Goal: Task Accomplishment & Management: Manage account settings

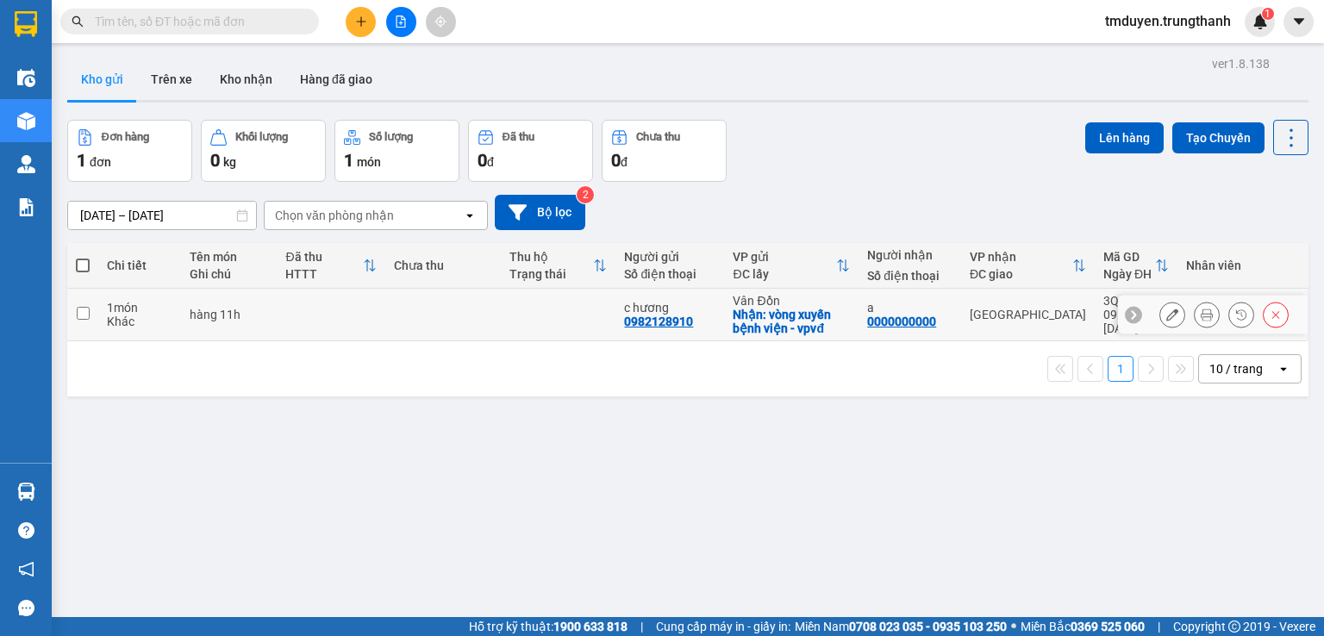
click at [1166, 311] on icon at bounding box center [1172, 315] width 12 height 12
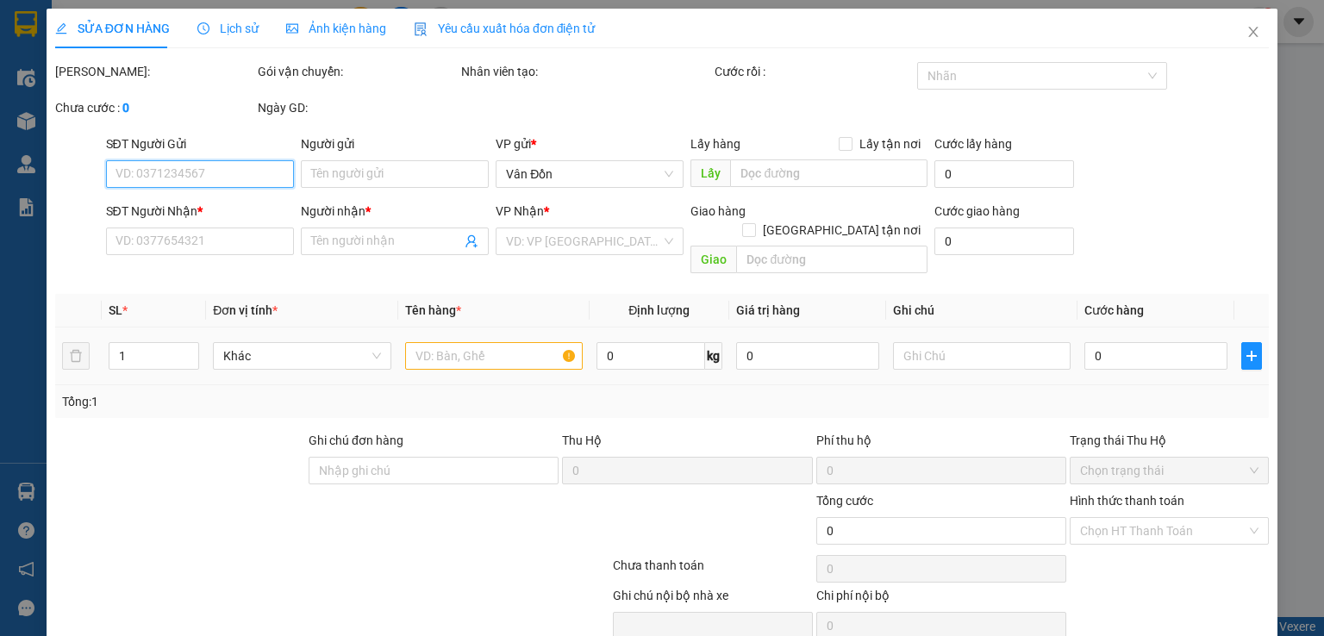
type input "0982128910"
type input "c hương"
checkbox input "true"
type input "vòng xuyến bệnh viện - vpvđ"
type input "0000000000"
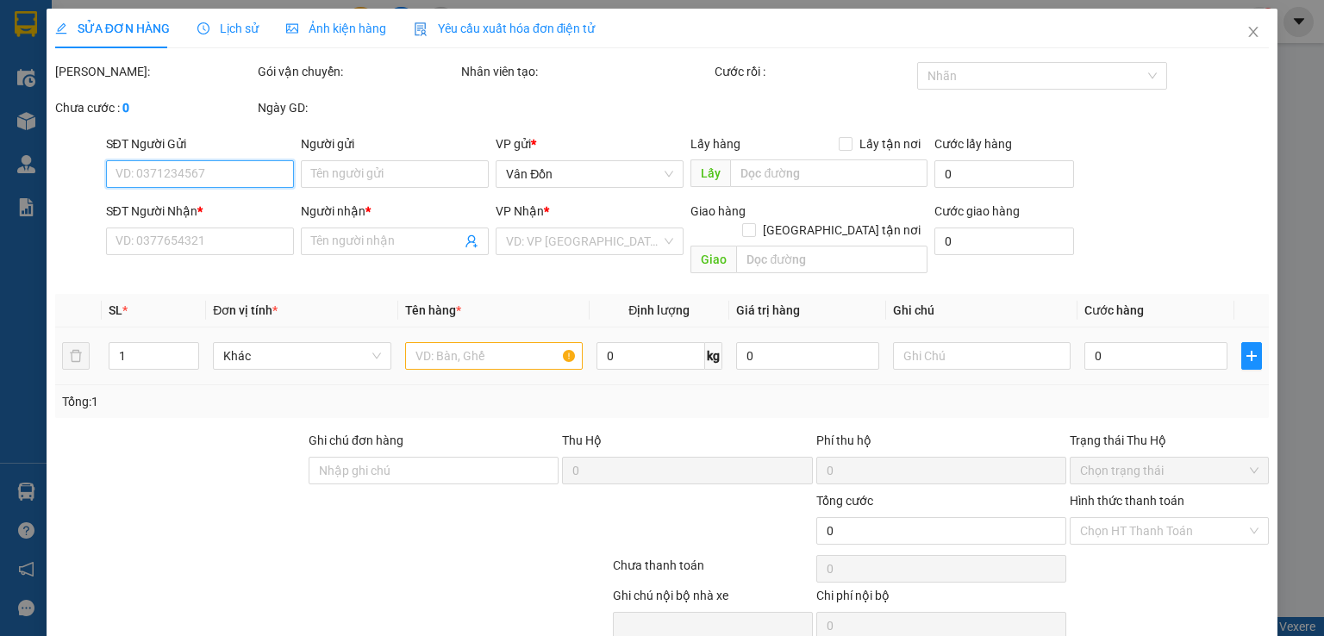
type input "a"
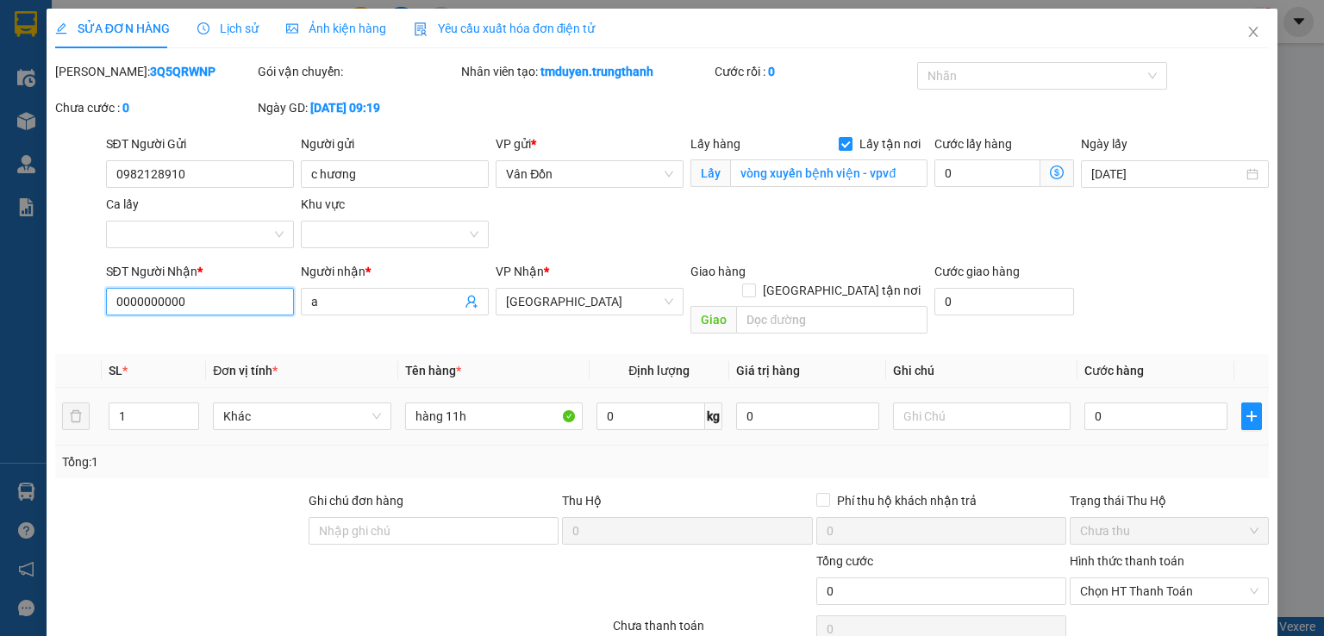
drag, startPoint x: 198, startPoint y: 303, endPoint x: 52, endPoint y: 294, distance: 146.8
click at [62, 296] on div "SĐT Người Nhận * 0000000000 0000000000 Người nhận * a VP Nhận * Hà Nội Giao hàn…" at bounding box center [661, 301] width 1217 height 79
paste input "933311091"
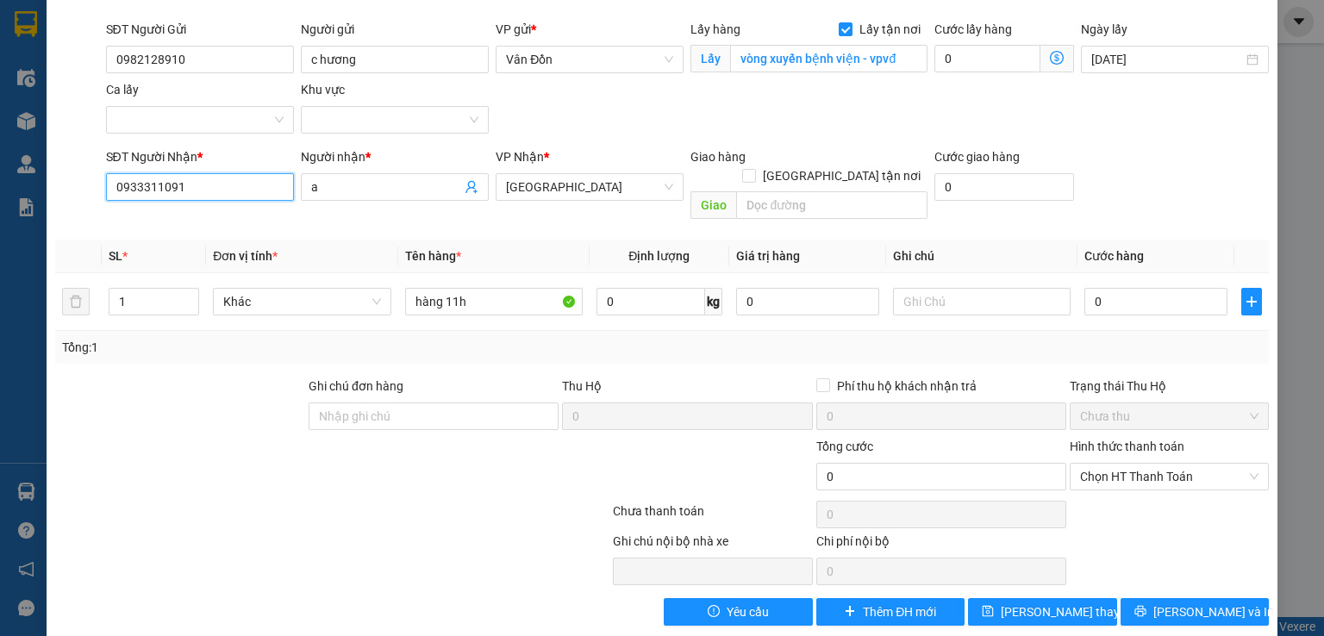
scroll to position [117, 0]
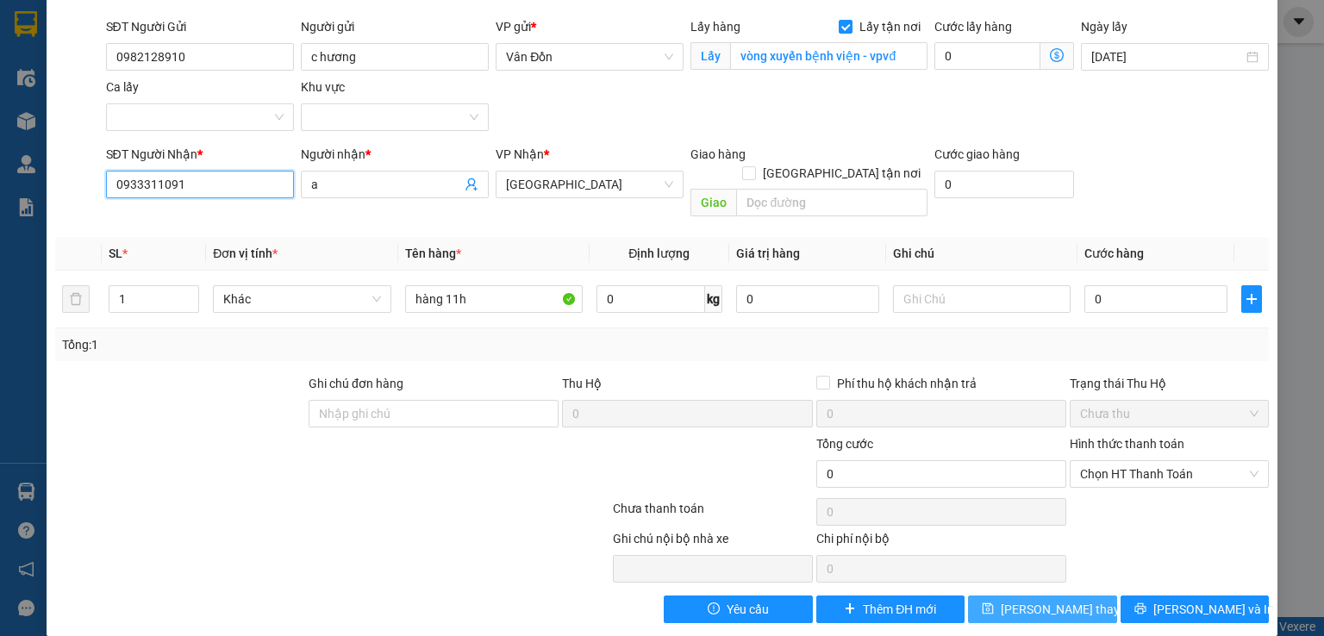
type input "0933311091"
click at [1055, 600] on span "Lưu thay đổi" at bounding box center [1070, 609] width 138 height 19
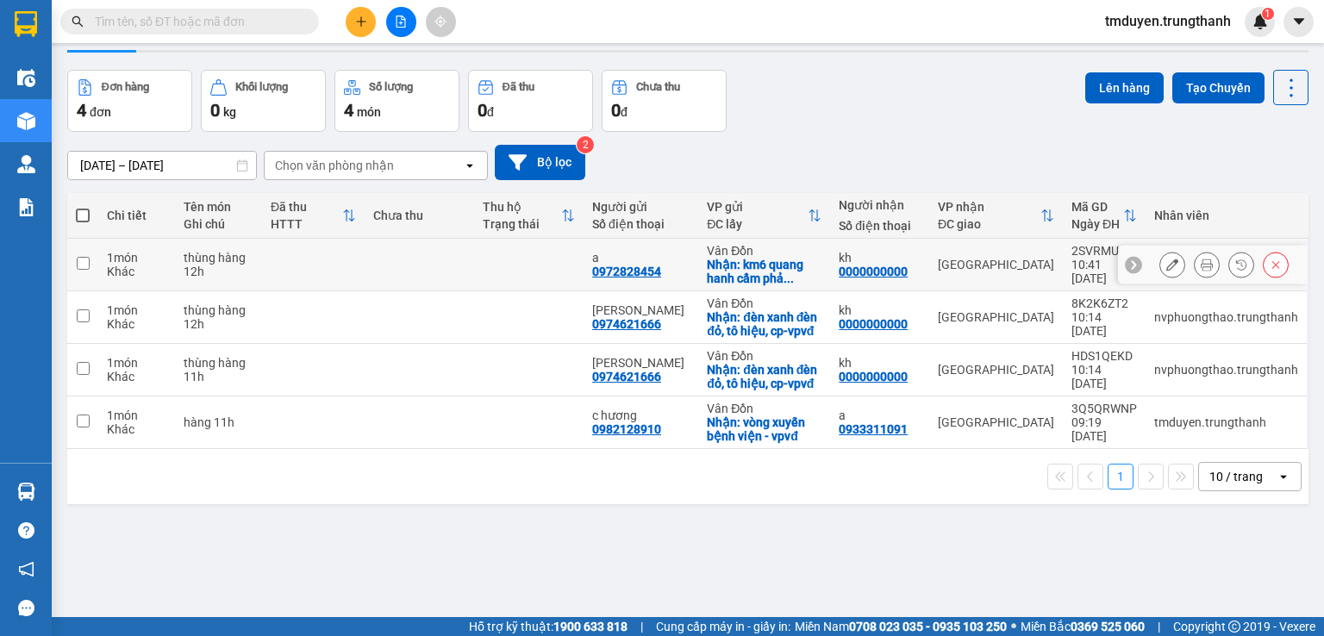
scroll to position [79, 0]
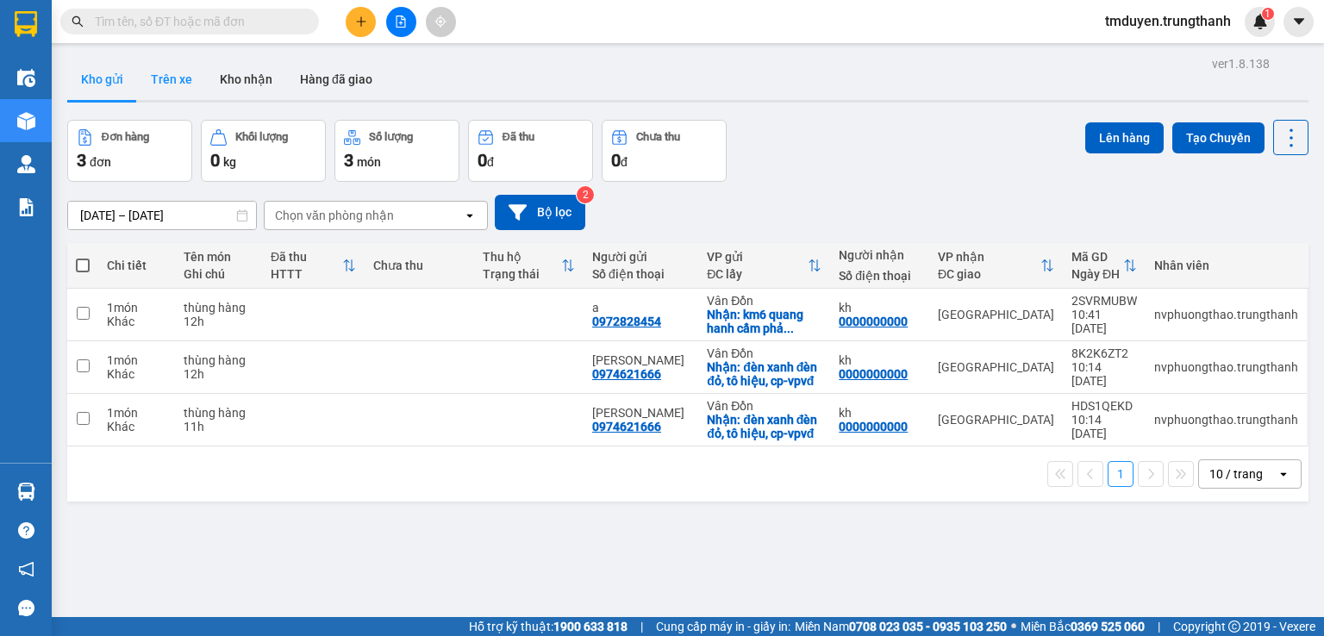
click at [145, 59] on button "Trên xe" at bounding box center [171, 79] width 69 height 41
